Goal: Use online tool/utility: Utilize a website feature to perform a specific function

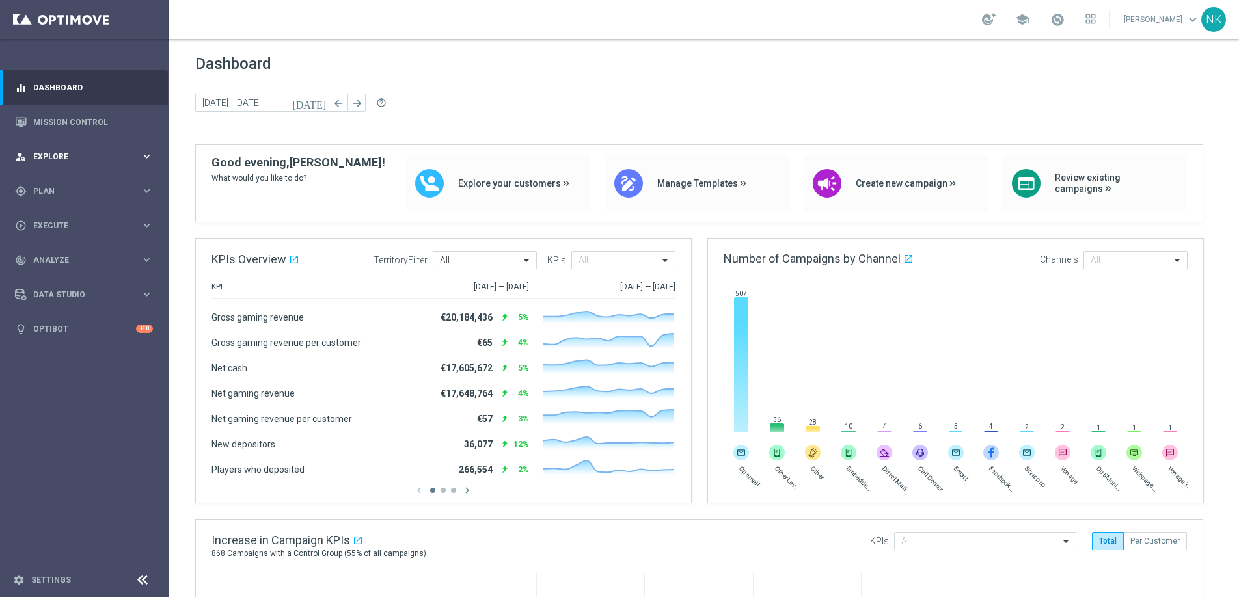
click at [87, 157] on span "Explore" at bounding box center [86, 157] width 107 height 8
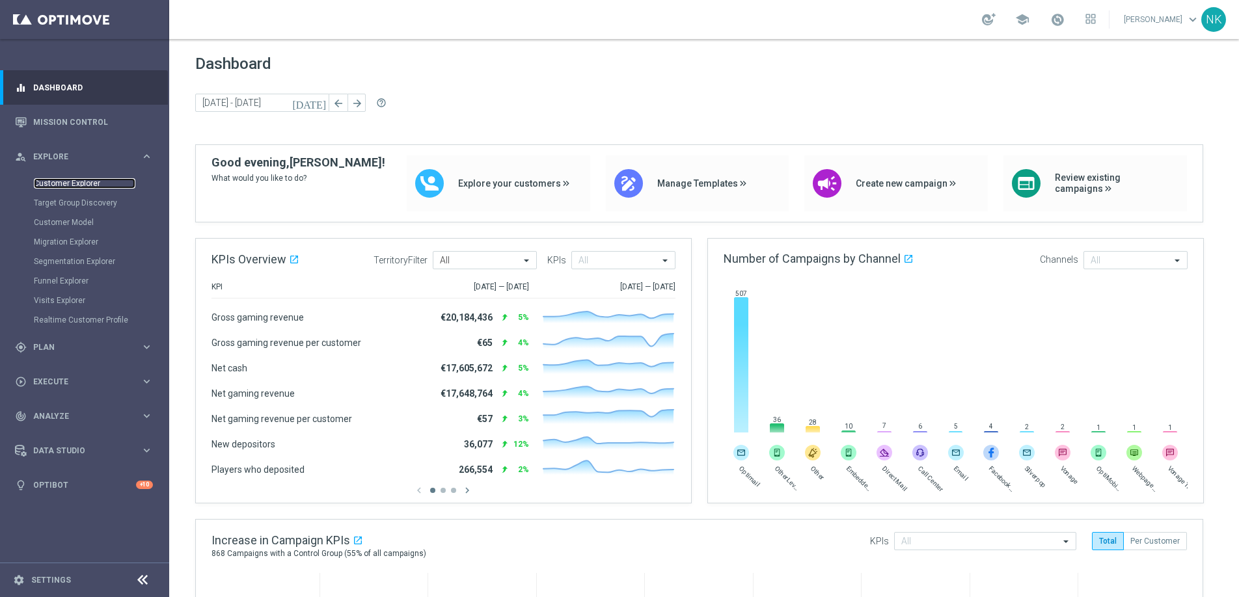
click at [85, 185] on link "Customer Explorer" at bounding box center [85, 183] width 102 height 10
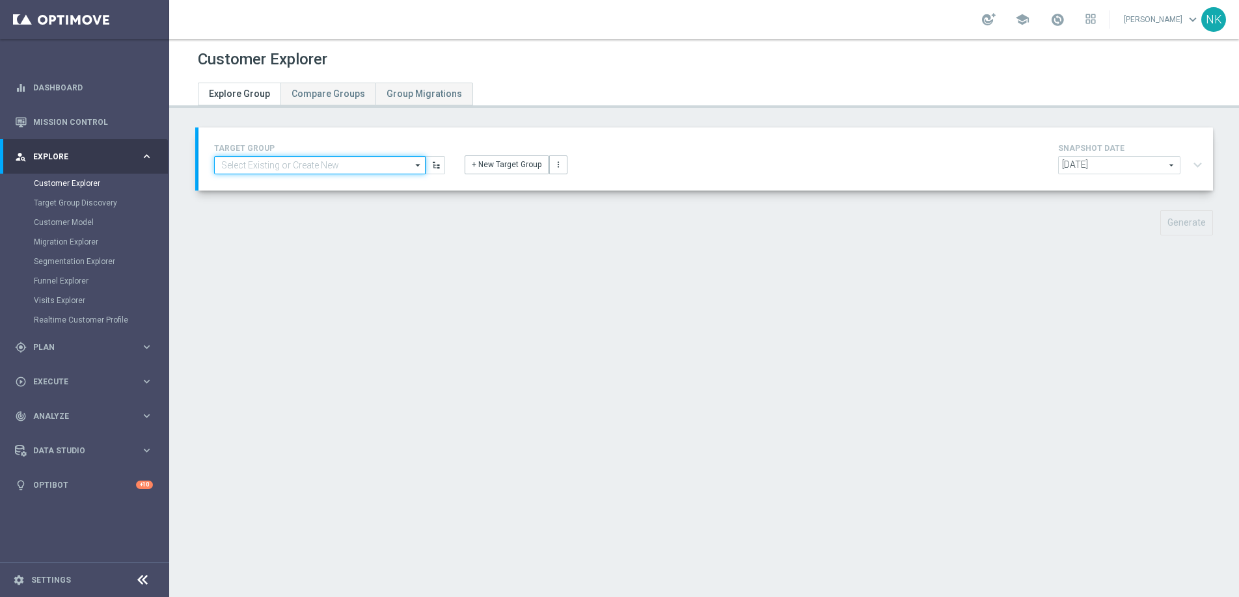
click at [282, 161] on input at bounding box center [320, 165] width 212 height 18
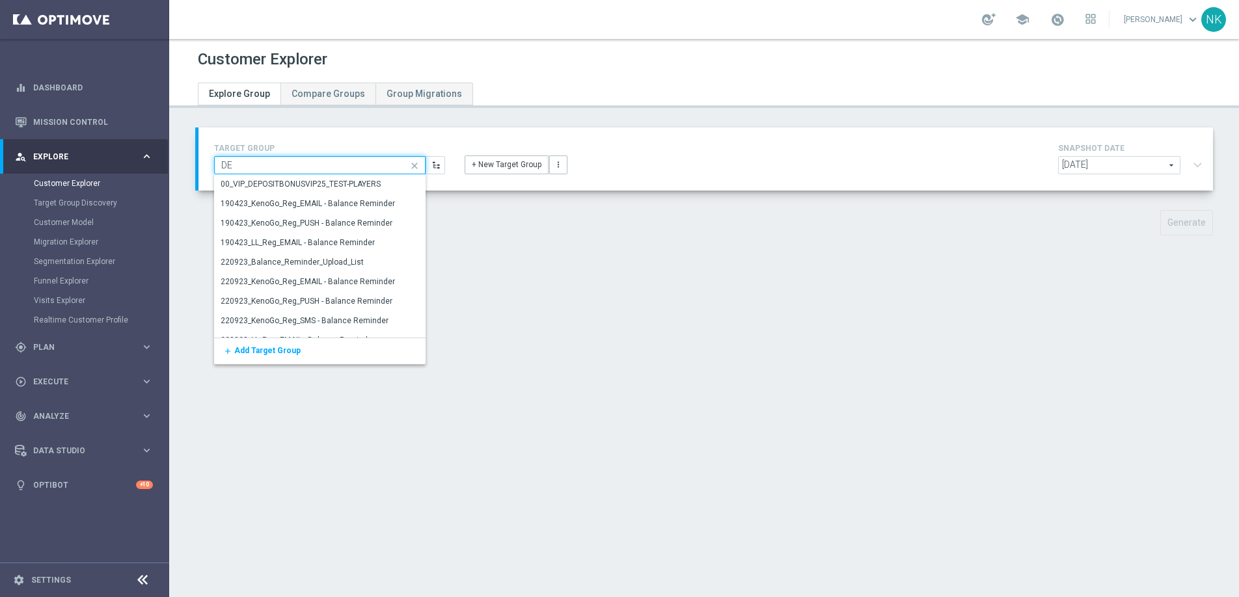
type input "D"
type input "d"
type input "M"
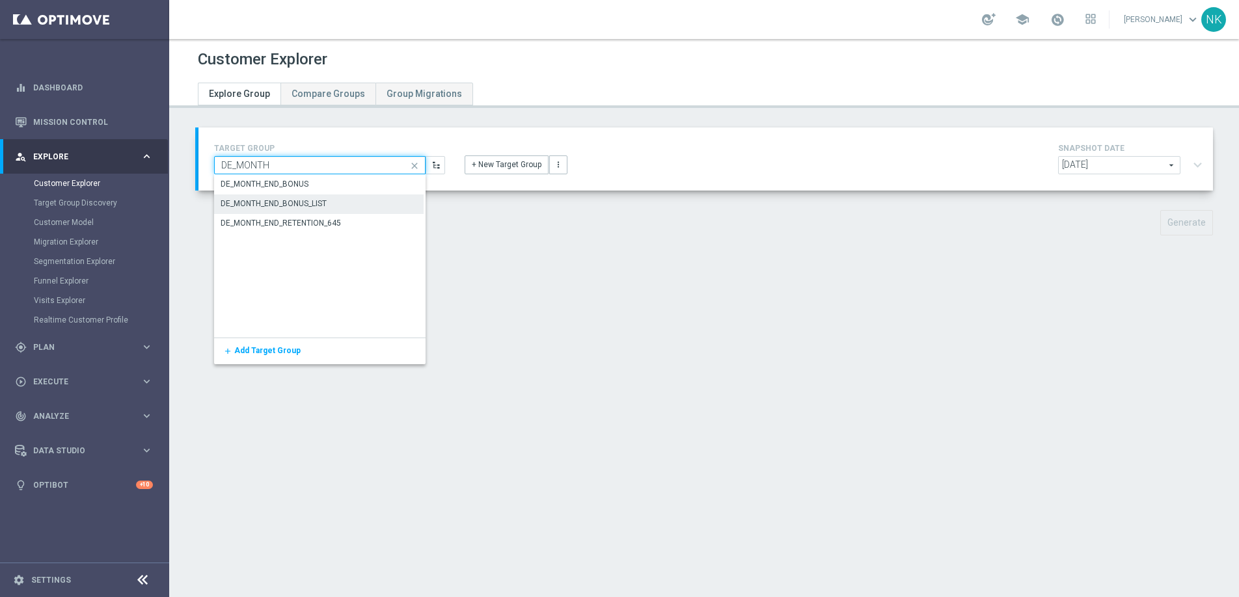
type input "DE_MONTH"
click at [299, 202] on div "DE_MONTH_END_BONUS_LIST" at bounding box center [274, 204] width 106 height 12
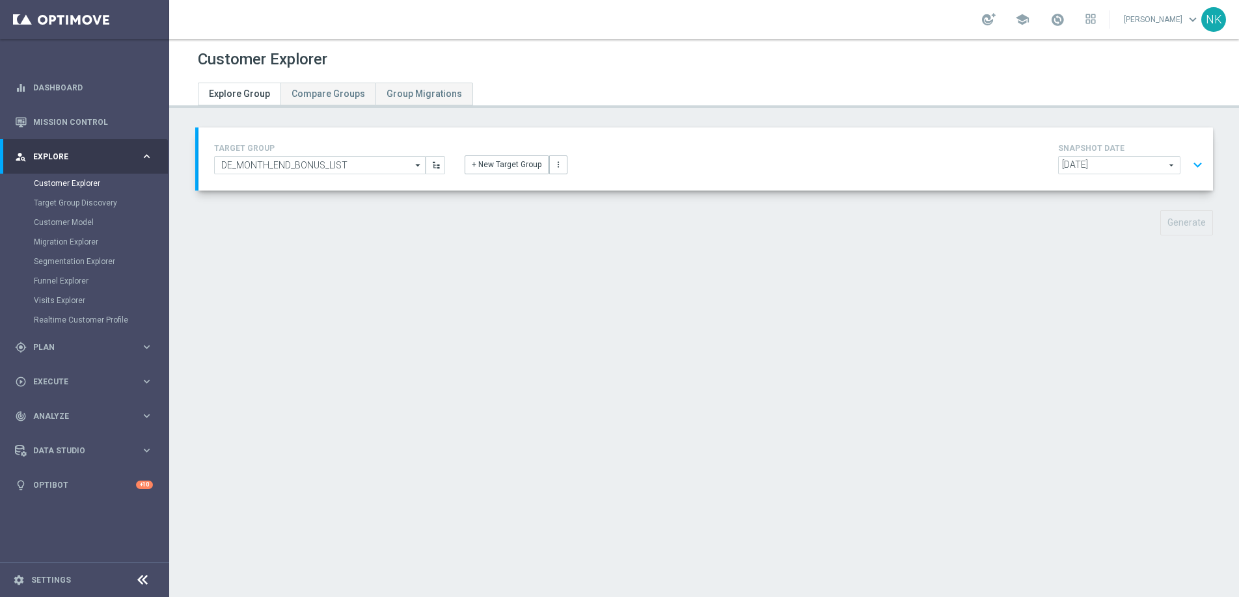
click at [1188, 160] on button "expand_more" at bounding box center [1197, 165] width 19 height 25
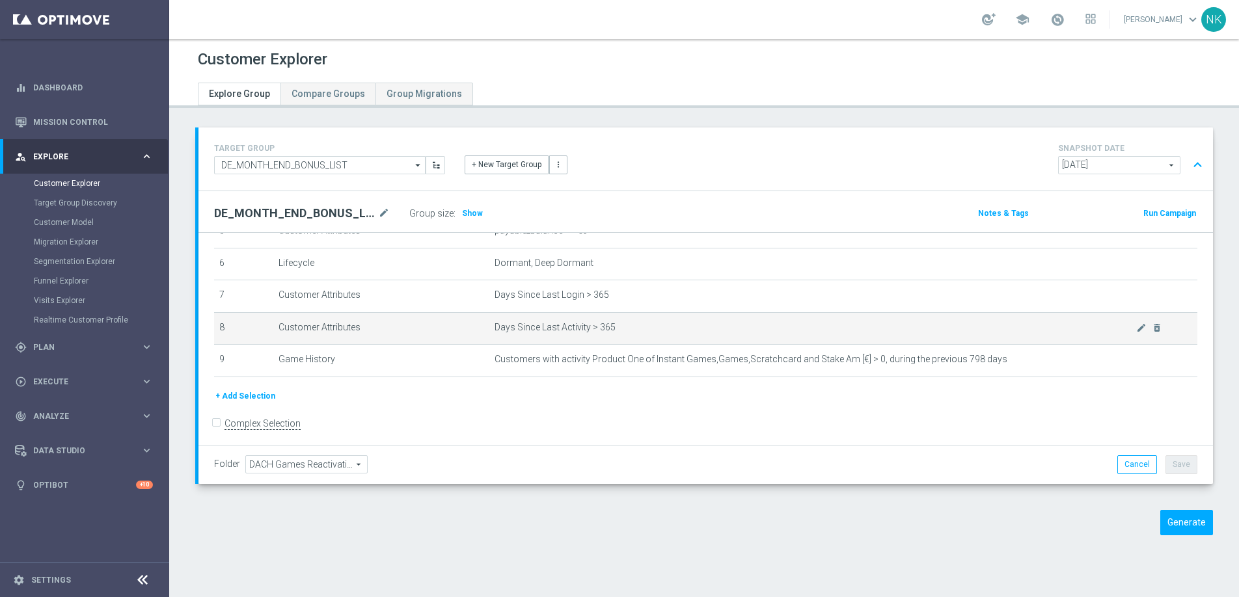
scroll to position [195, 0]
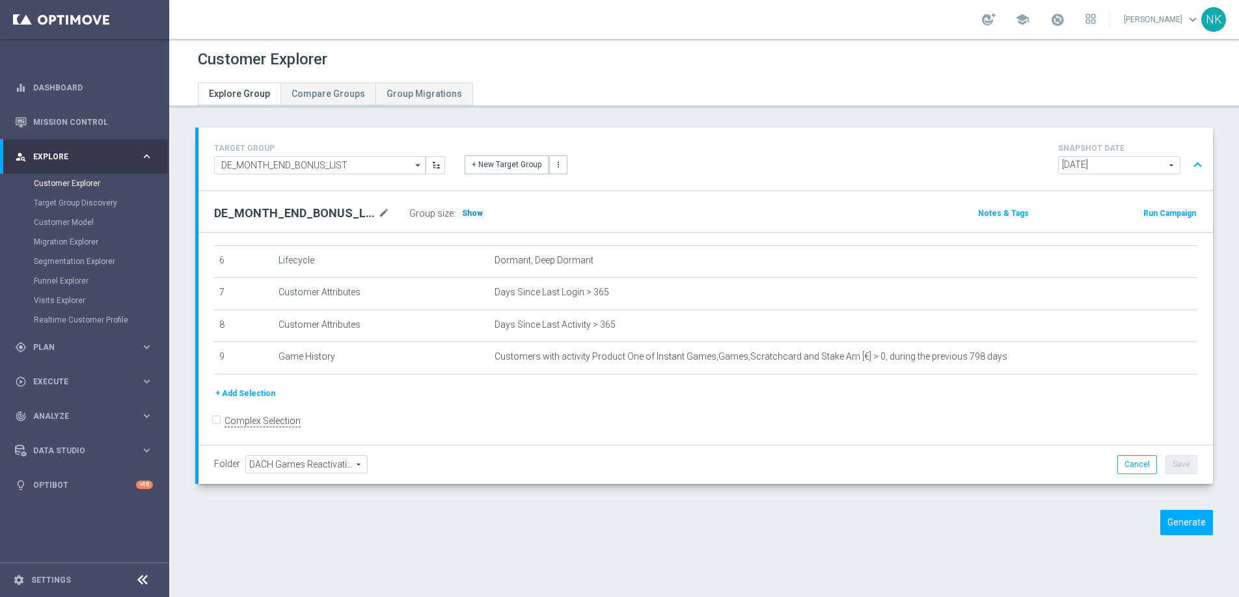
click at [473, 214] on span "Show" at bounding box center [472, 213] width 21 height 9
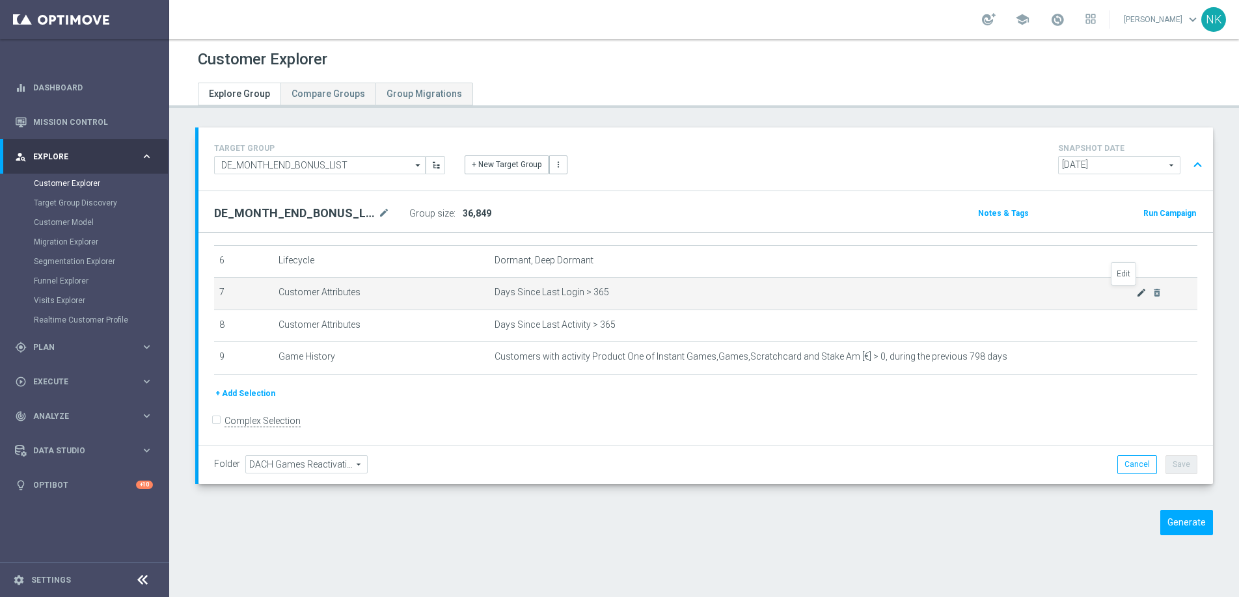
click at [1136, 290] on icon "mode_edit" at bounding box center [1141, 293] width 10 height 10
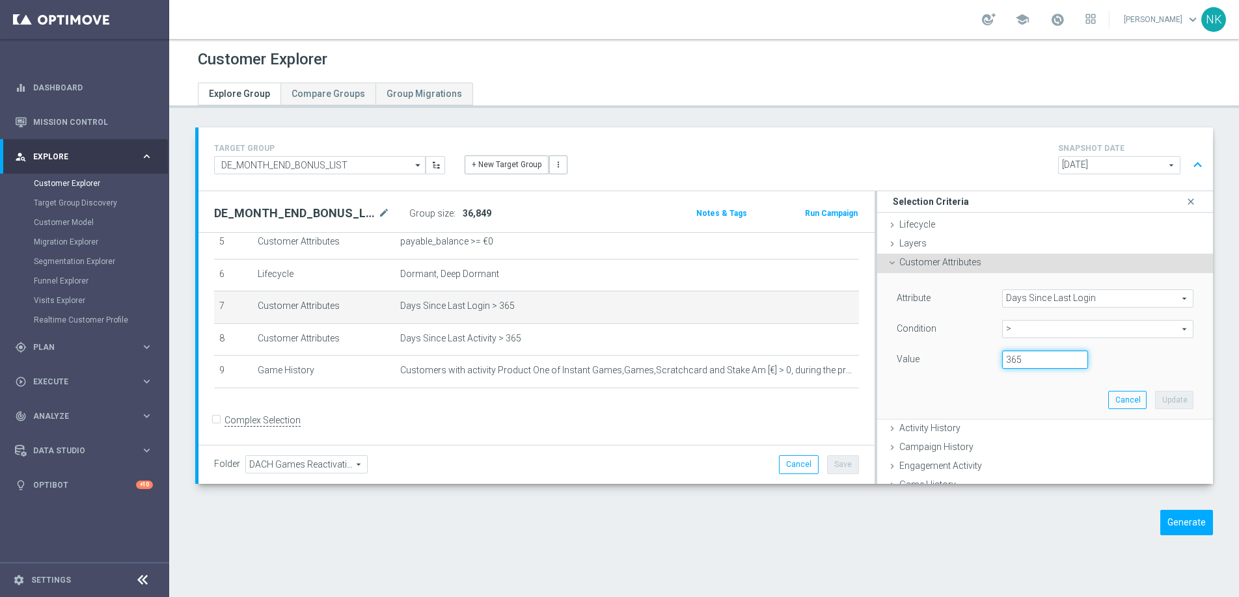
click at [1020, 365] on input "365" at bounding box center [1045, 360] width 86 height 18
type input "360"
click at [1155, 400] on button "Update" at bounding box center [1174, 400] width 38 height 18
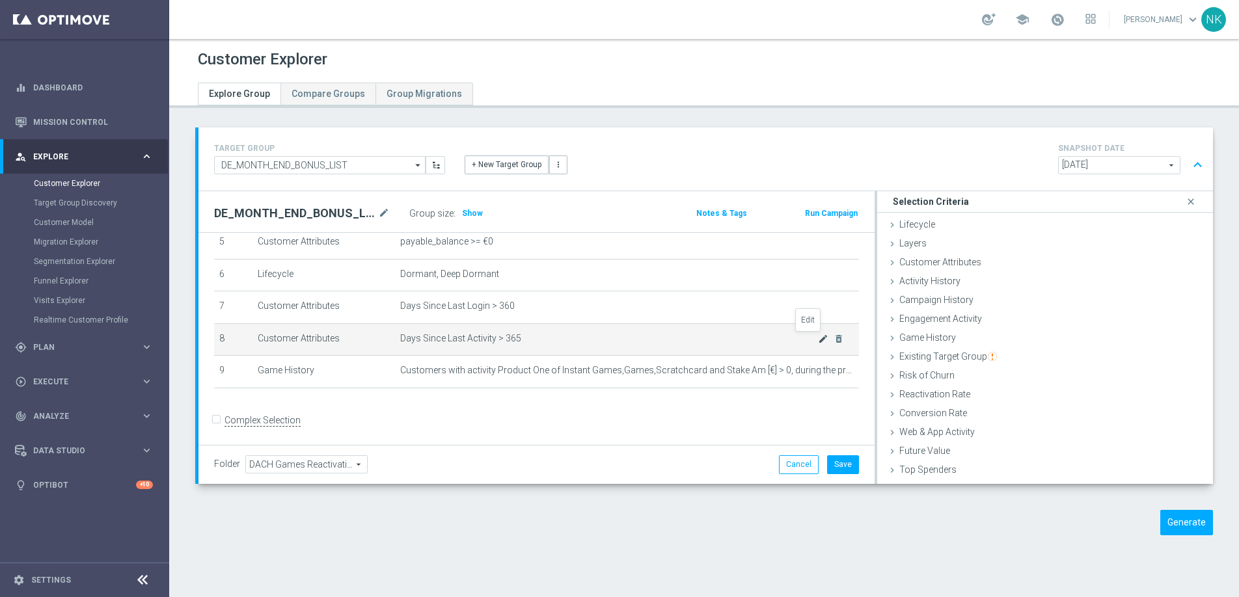
click at [818, 339] on icon "mode_edit" at bounding box center [823, 339] width 10 height 10
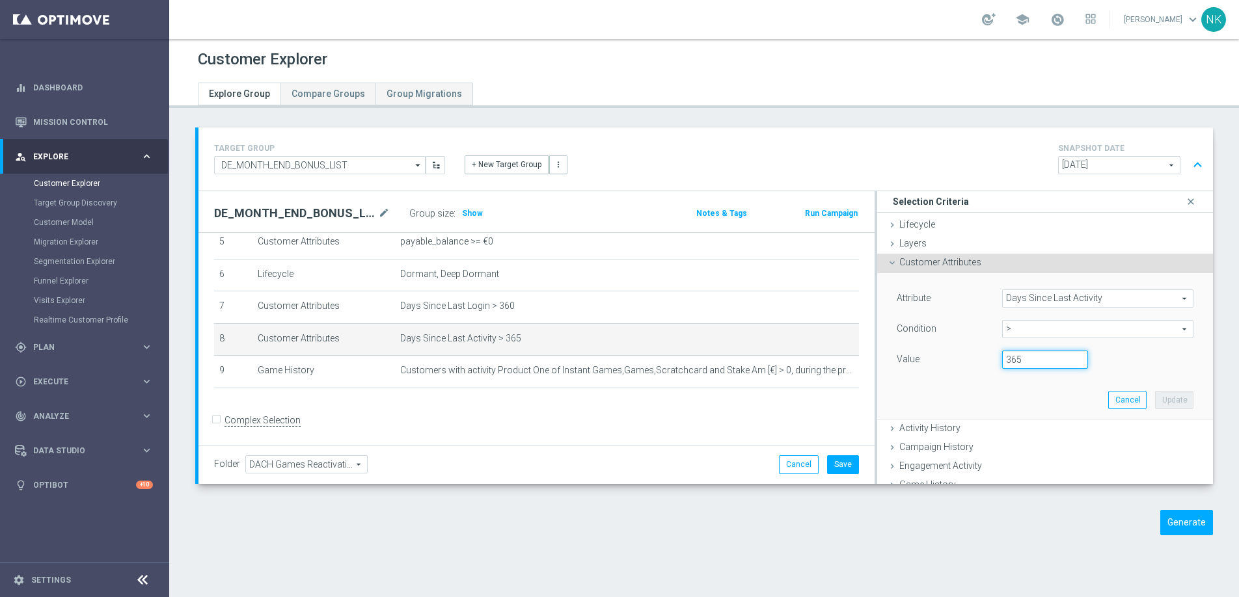
click at [1022, 358] on input "365" at bounding box center [1045, 360] width 86 height 18
type input "360"
click at [1160, 405] on button "Update" at bounding box center [1174, 400] width 38 height 18
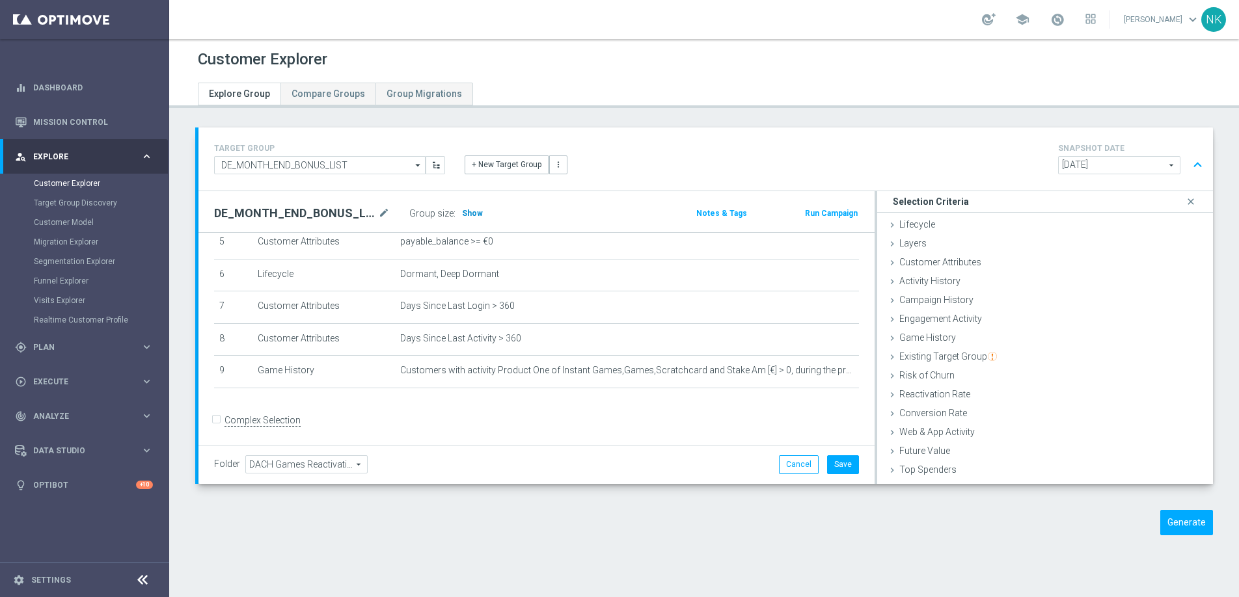
click at [479, 218] on h3 "Show" at bounding box center [472, 213] width 23 height 14
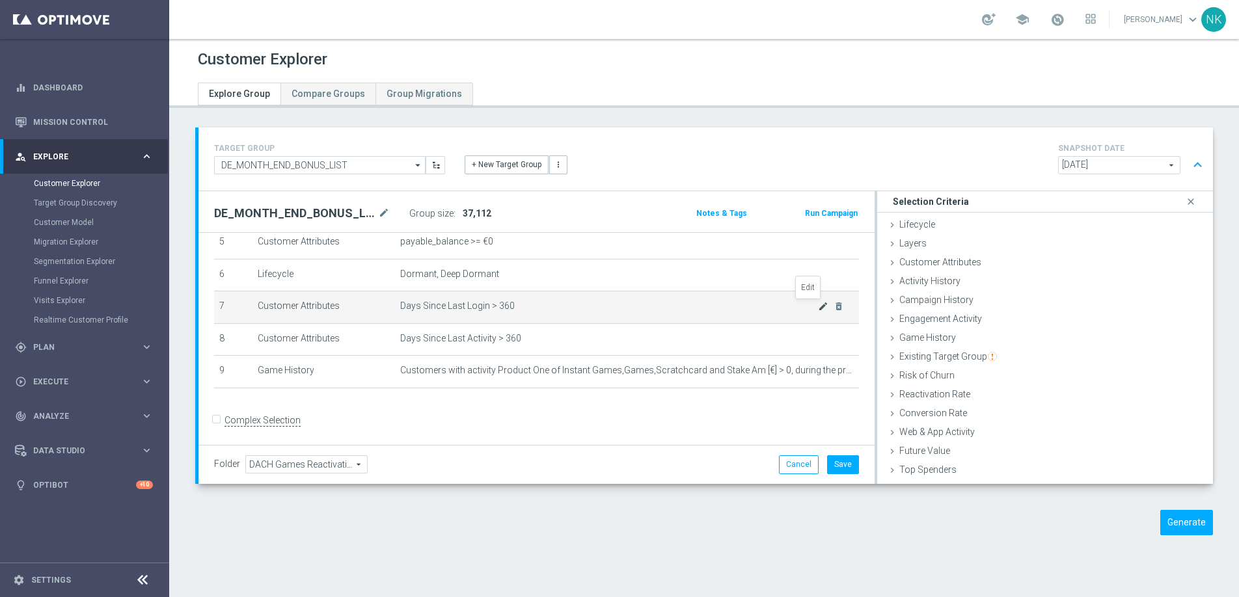
click at [818, 308] on icon "mode_edit" at bounding box center [823, 306] width 10 height 10
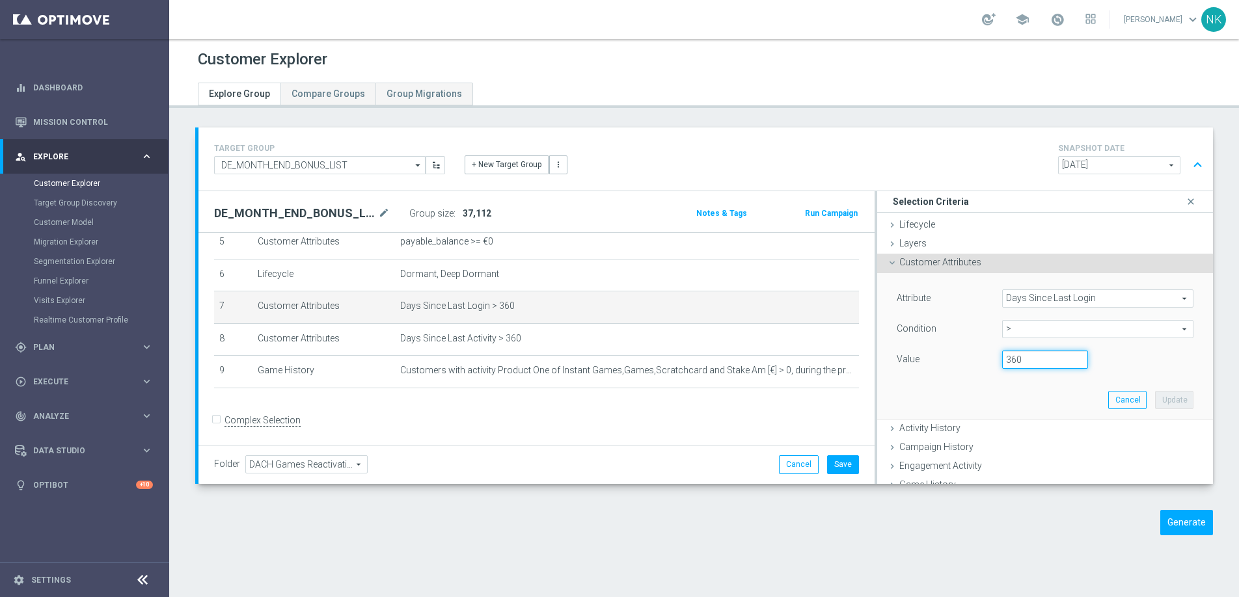
click at [1034, 368] on input "360" at bounding box center [1045, 360] width 86 height 18
type input "365"
click at [1162, 405] on button "Update" at bounding box center [1174, 400] width 38 height 18
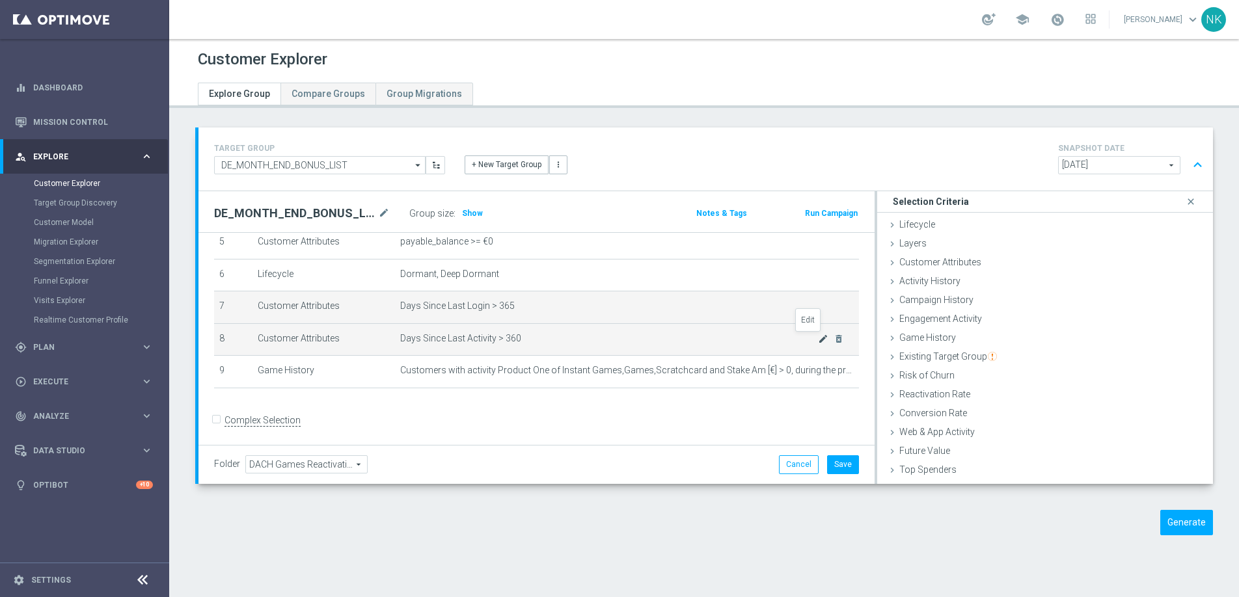
click at [818, 340] on icon "mode_edit" at bounding box center [823, 339] width 10 height 10
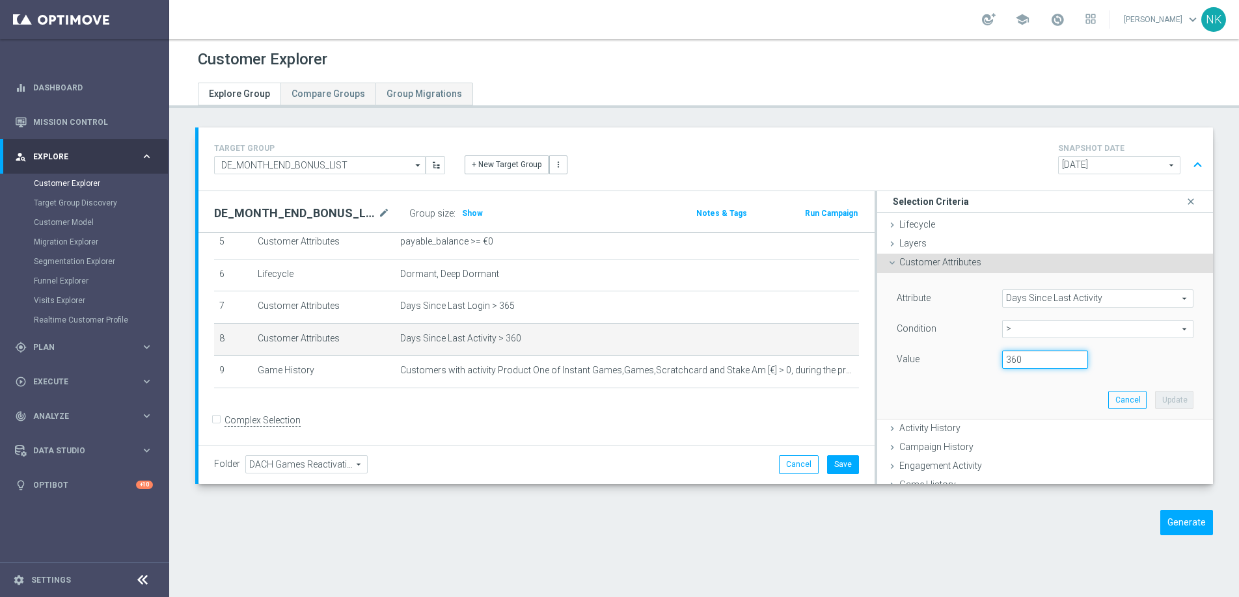
click at [1024, 365] on input "360" at bounding box center [1045, 360] width 86 height 18
type input "365"
click at [1157, 405] on button "Update" at bounding box center [1174, 400] width 38 height 18
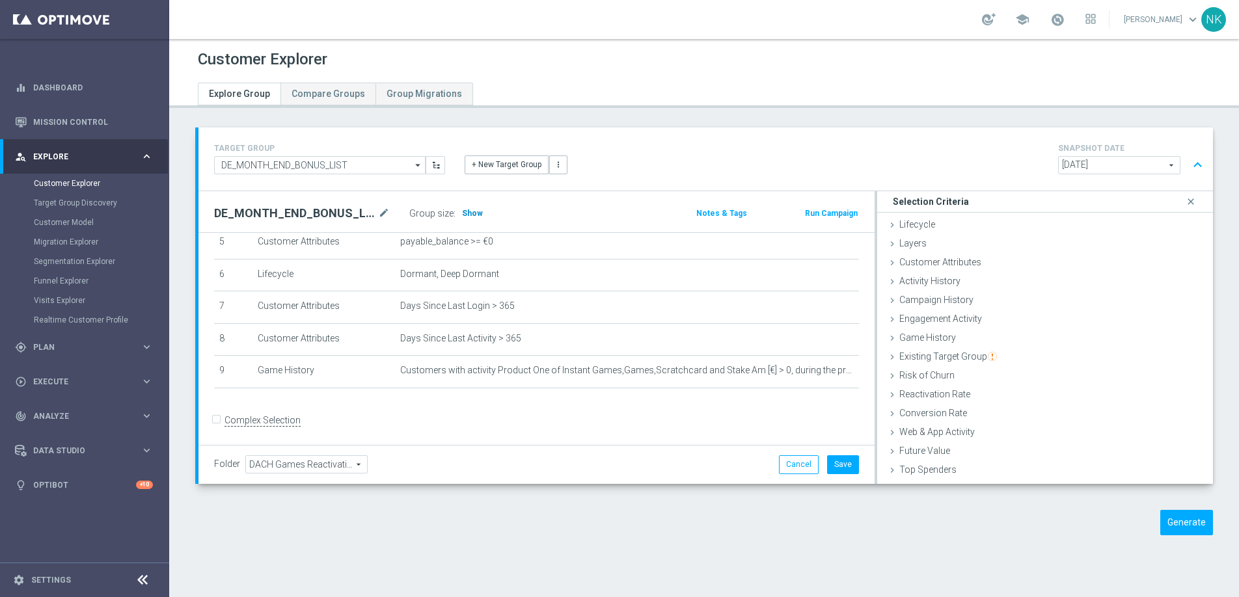
click at [474, 219] on h3 "Show" at bounding box center [472, 213] width 23 height 14
click at [1195, 521] on button "Generate" at bounding box center [1186, 522] width 53 height 25
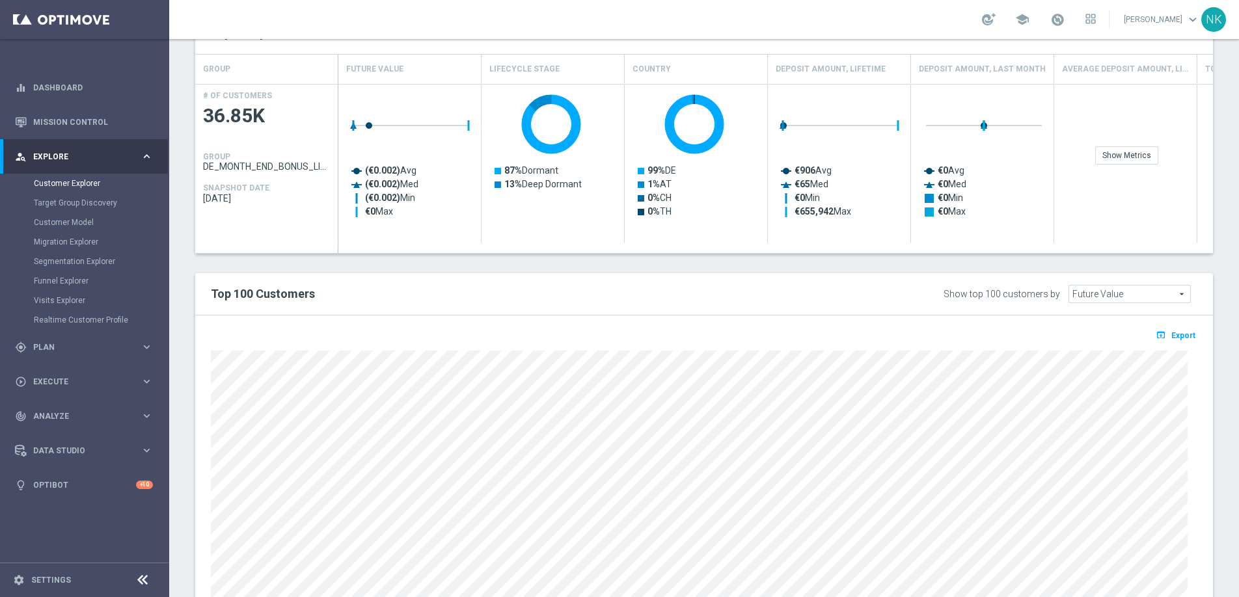
scroll to position [267, 0]
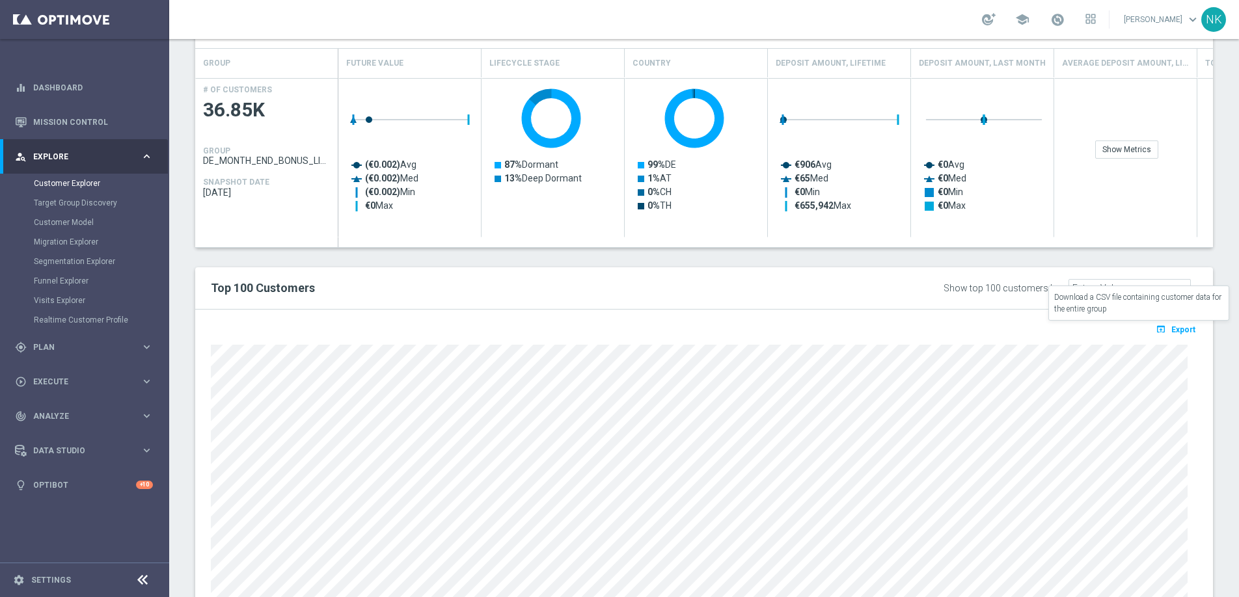
click at [1177, 327] on span "Export" at bounding box center [1183, 329] width 24 height 9
